Goal: Check status

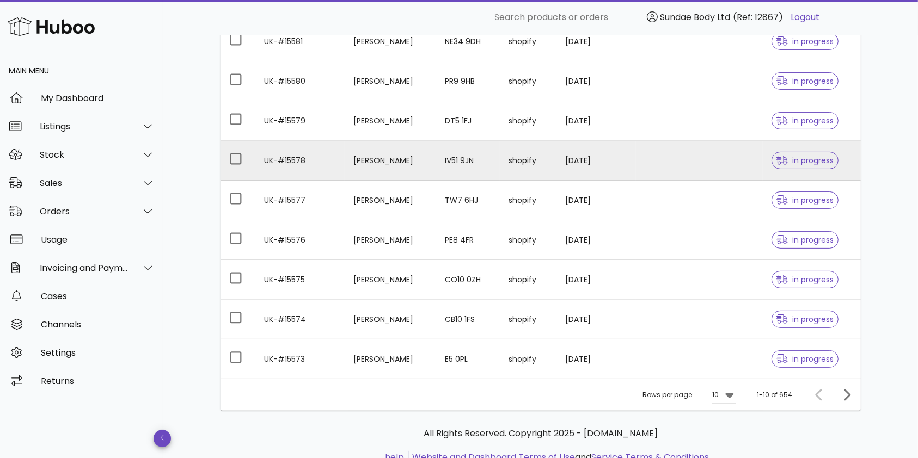
scroll to position [218, 0]
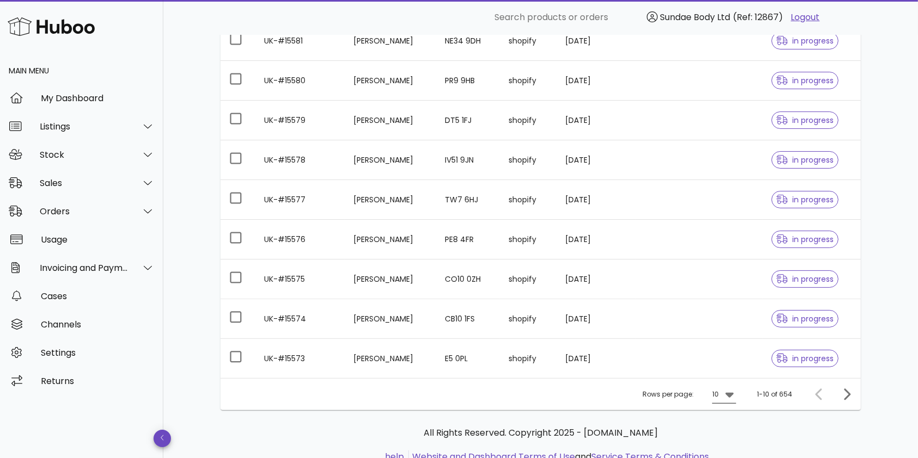
click at [726, 391] on icon at bounding box center [729, 394] width 13 height 13
click at [722, 436] on div "50" at bounding box center [727, 434] width 11 height 10
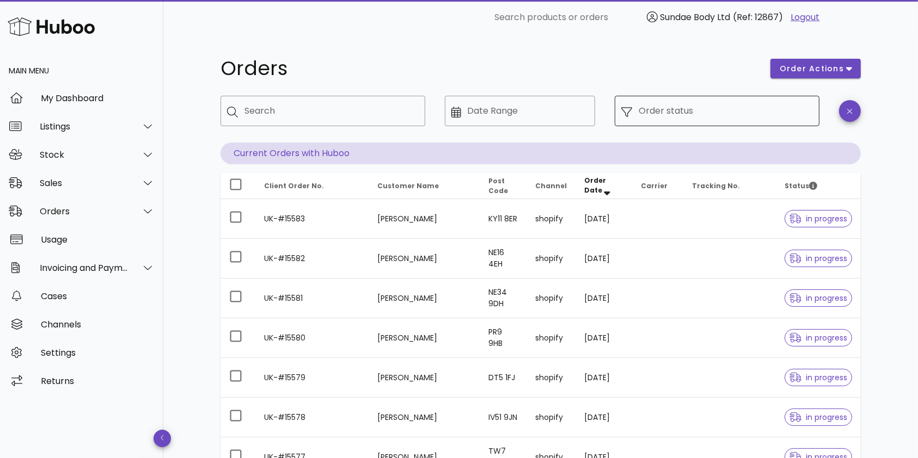
click at [670, 111] on input "Order status" at bounding box center [726, 110] width 174 height 17
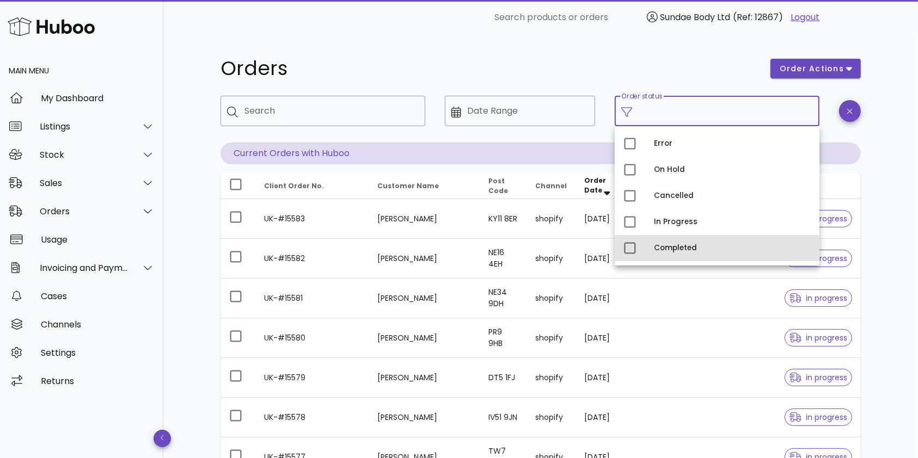
click at [669, 249] on div "Completed" at bounding box center [732, 248] width 157 height 9
type input "**********"
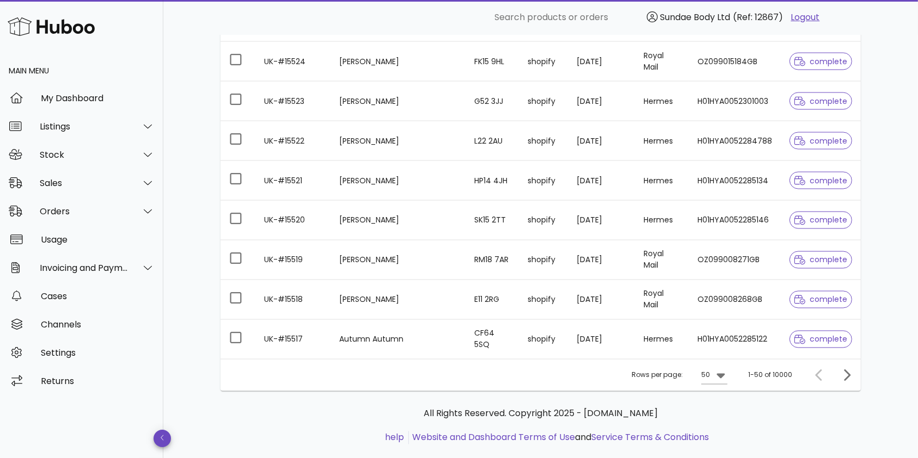
scroll to position [1873, 0]
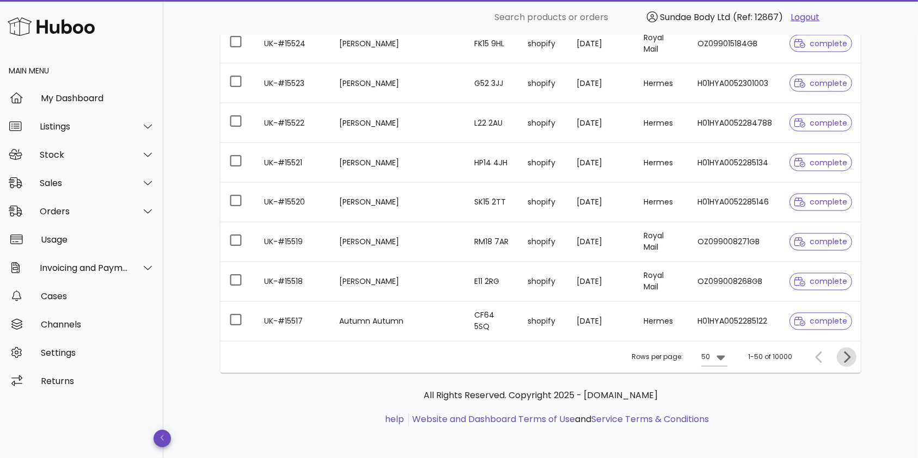
click at [845, 353] on icon "Next page" at bounding box center [846, 357] width 13 height 13
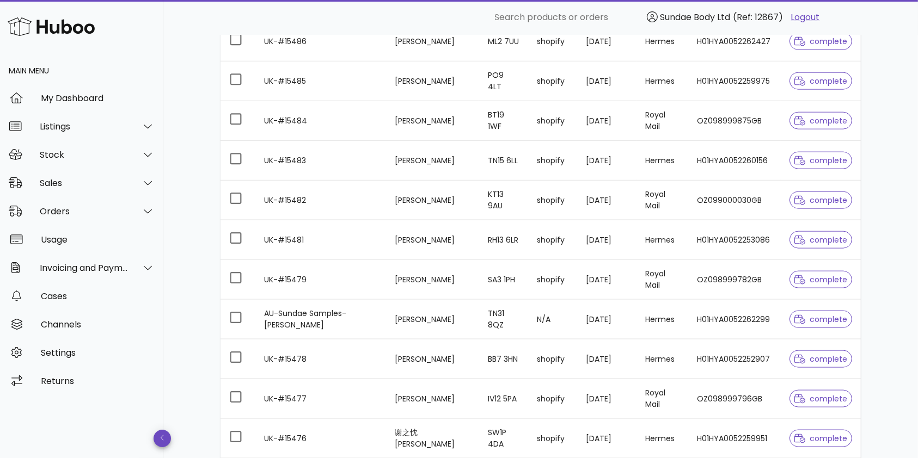
scroll to position [1293, 0]
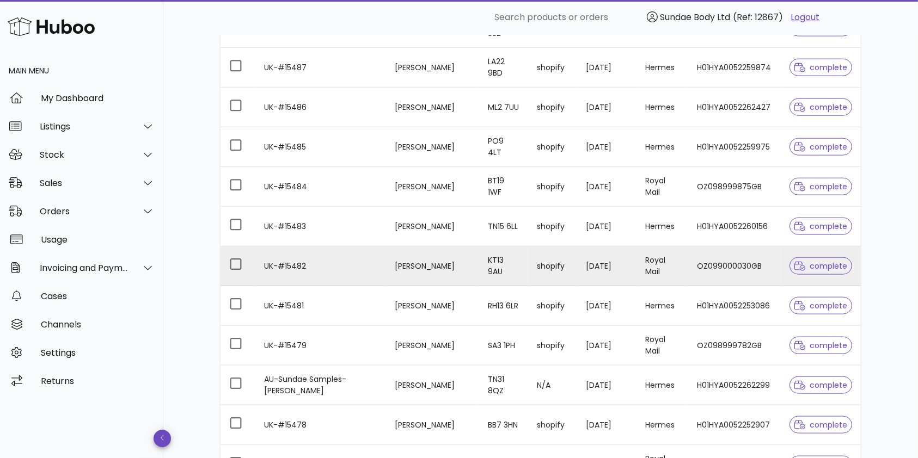
click at [309, 264] on td "UK-#15482" at bounding box center [320, 267] width 131 height 40
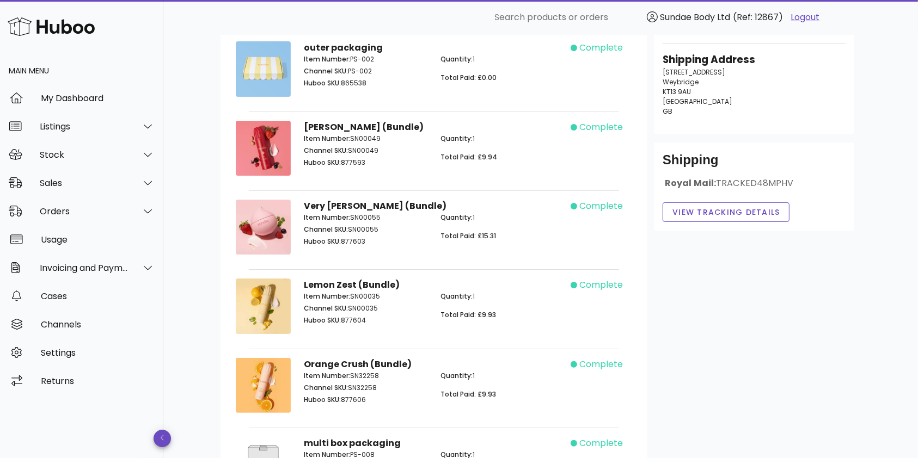
scroll to position [145, 0]
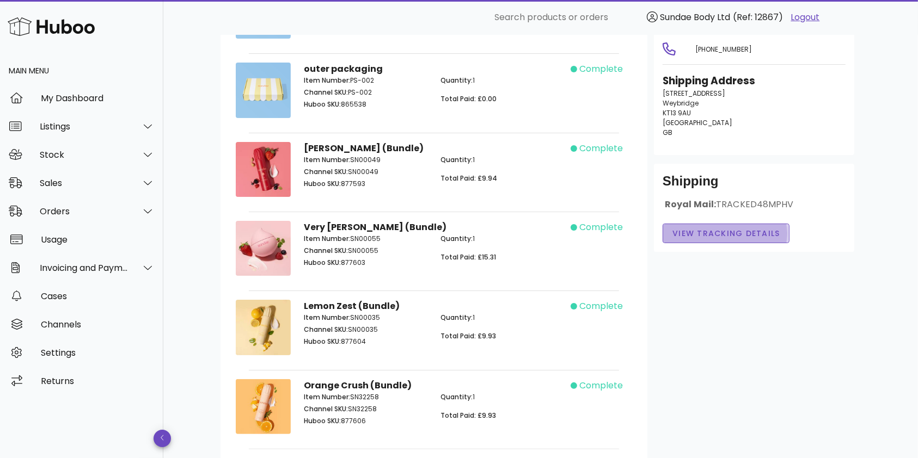
click at [701, 228] on span "View Tracking details" at bounding box center [726, 233] width 108 height 11
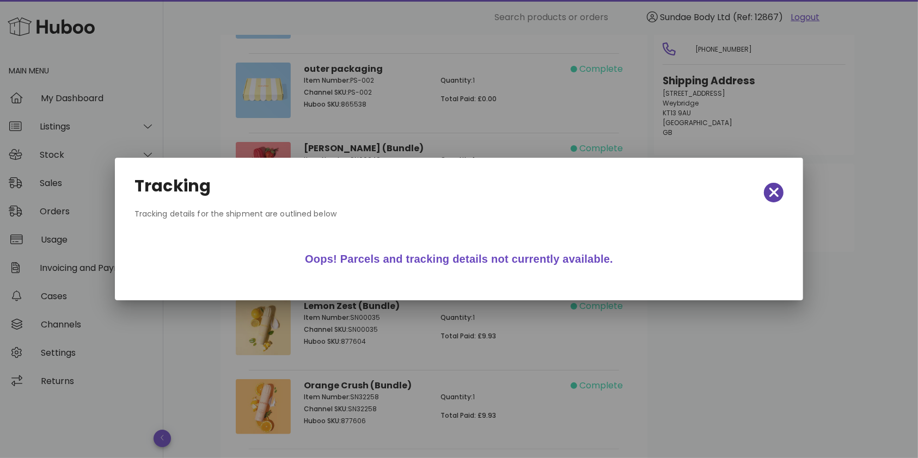
click at [780, 191] on span "button" at bounding box center [774, 192] width 20 height 15
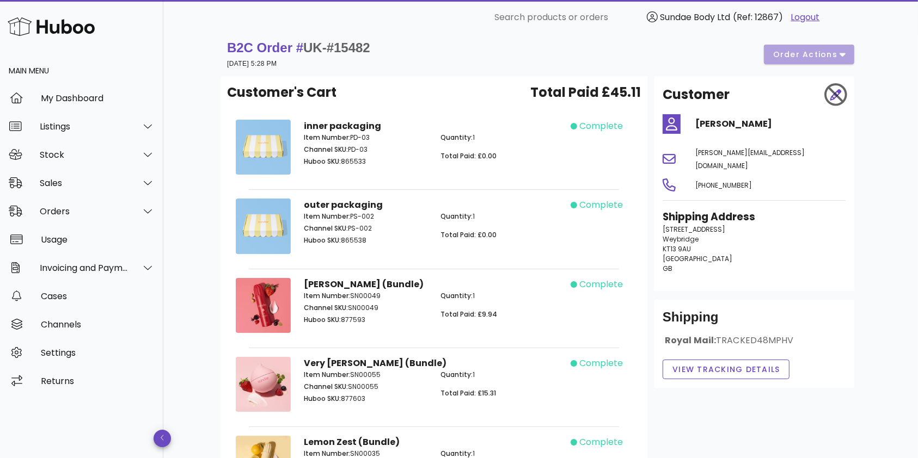
scroll to position [0, 0]
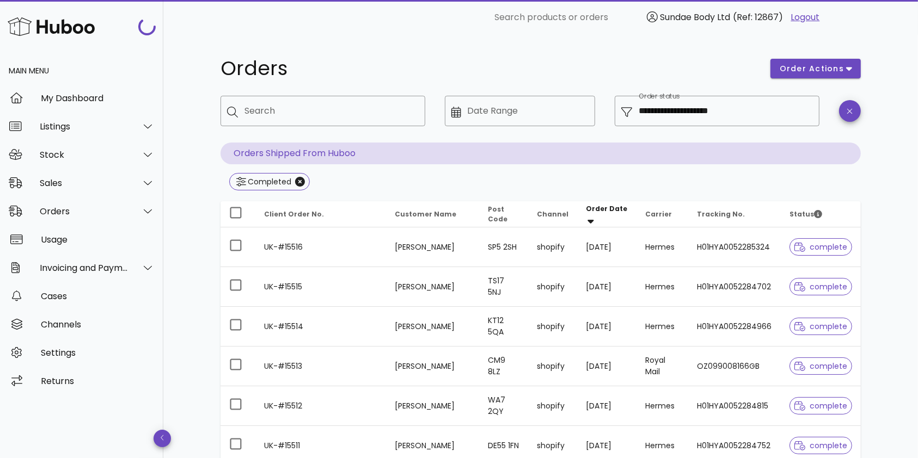
scroll to position [1293, 0]
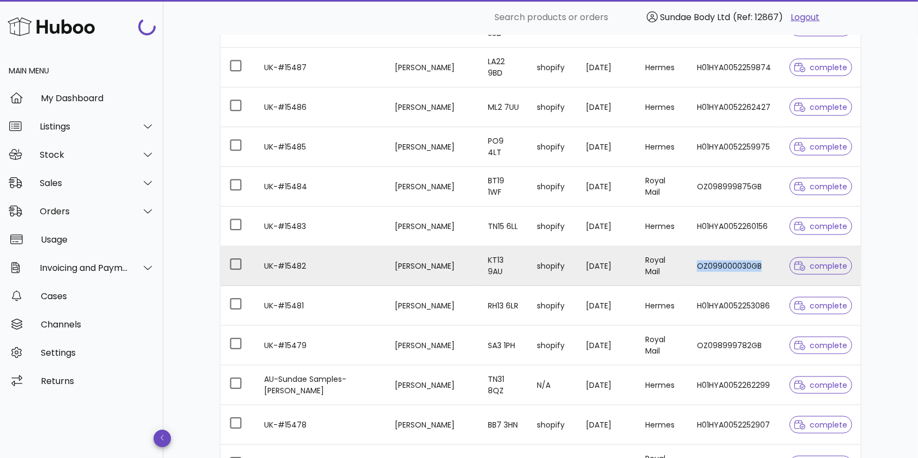
drag, startPoint x: 764, startPoint y: 261, endPoint x: 701, endPoint y: 262, distance: 63.2
click at [701, 262] on td "OZ099000030GB" at bounding box center [734, 267] width 93 height 40
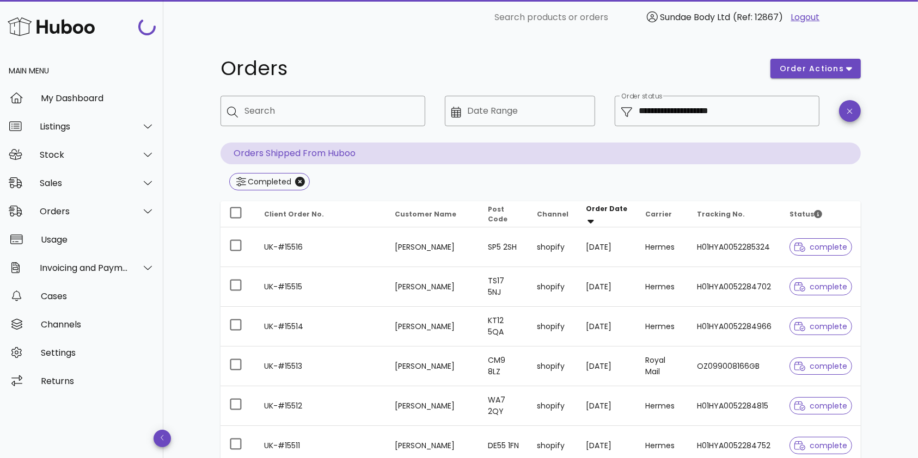
scroll to position [1293, 0]
